Goal: Information Seeking & Learning: Learn about a topic

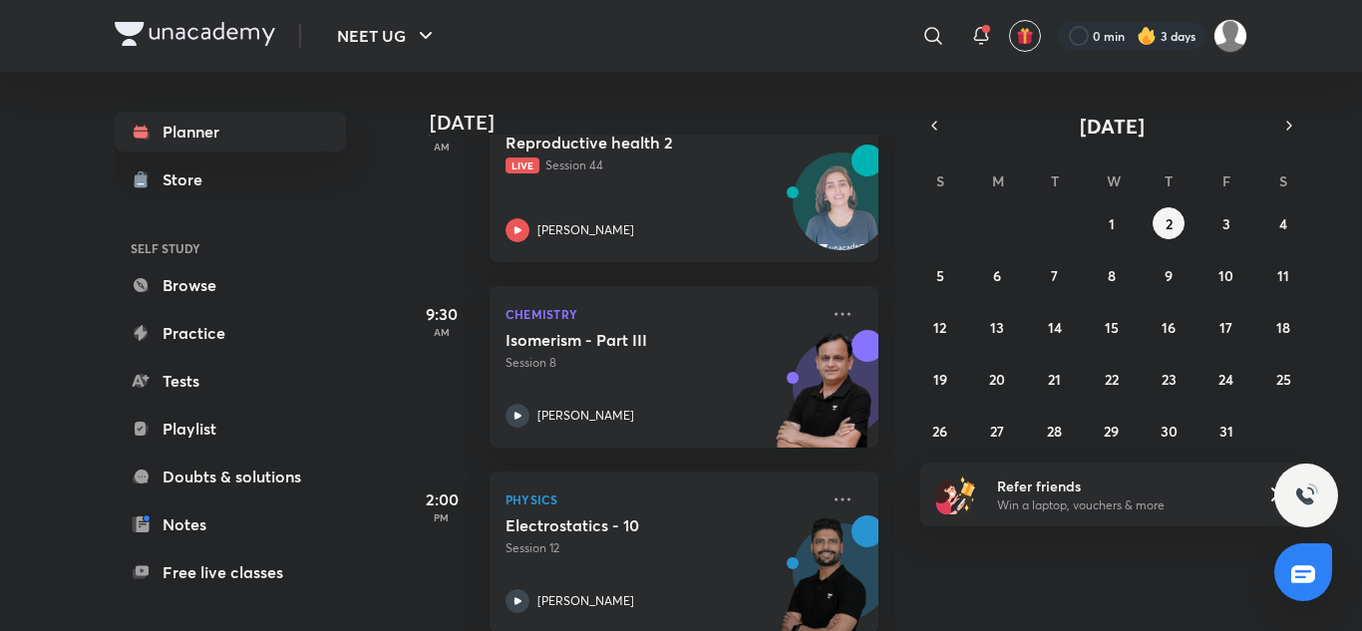
scroll to position [253, 0]
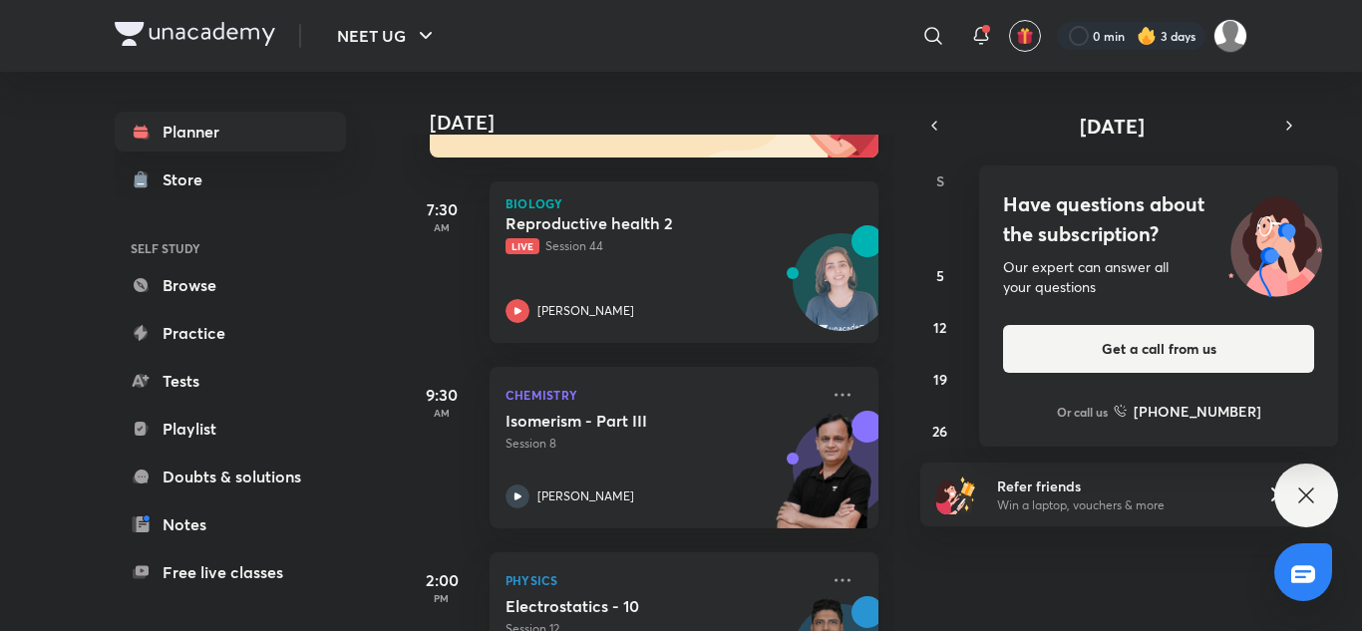
click at [1233, 230] on img at bounding box center [1275, 243] width 126 height 108
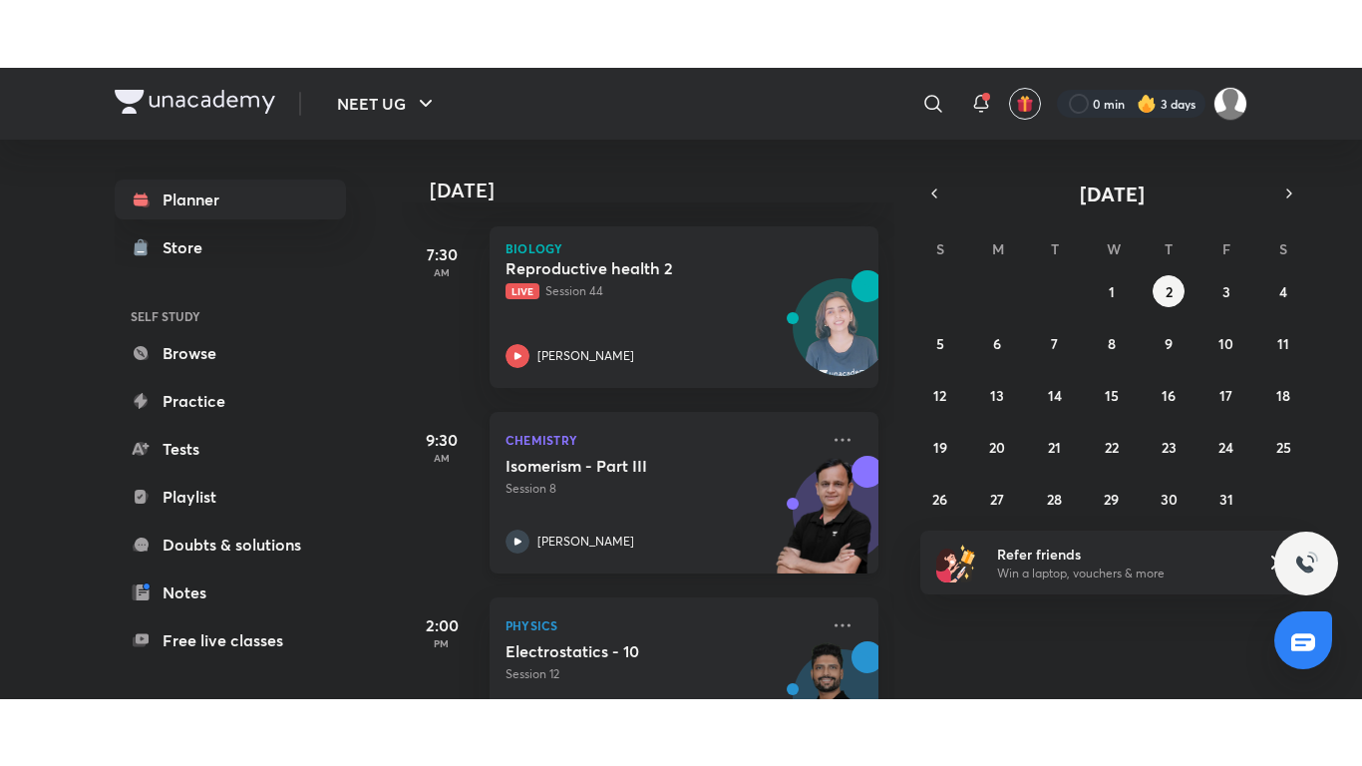
scroll to position [154, 0]
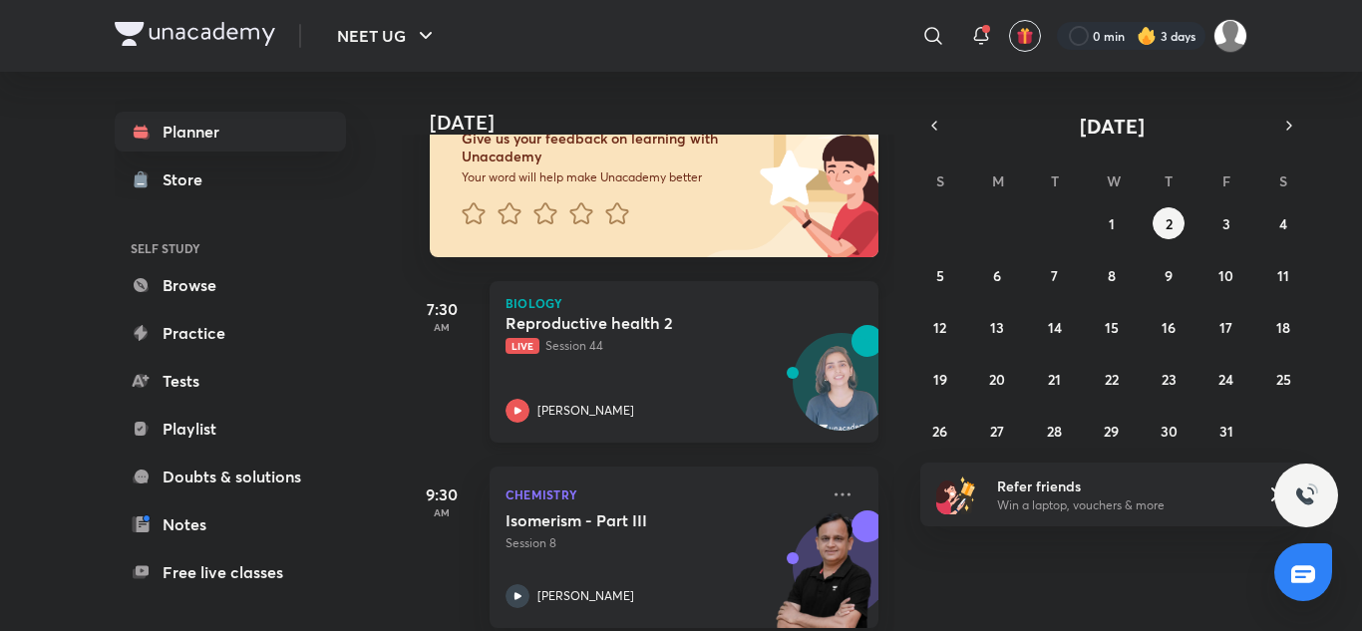
click at [695, 392] on div "Reproductive health 2 Live Session 44 [PERSON_NAME]" at bounding box center [661, 368] width 313 height 110
